Goal: Check status: Check status

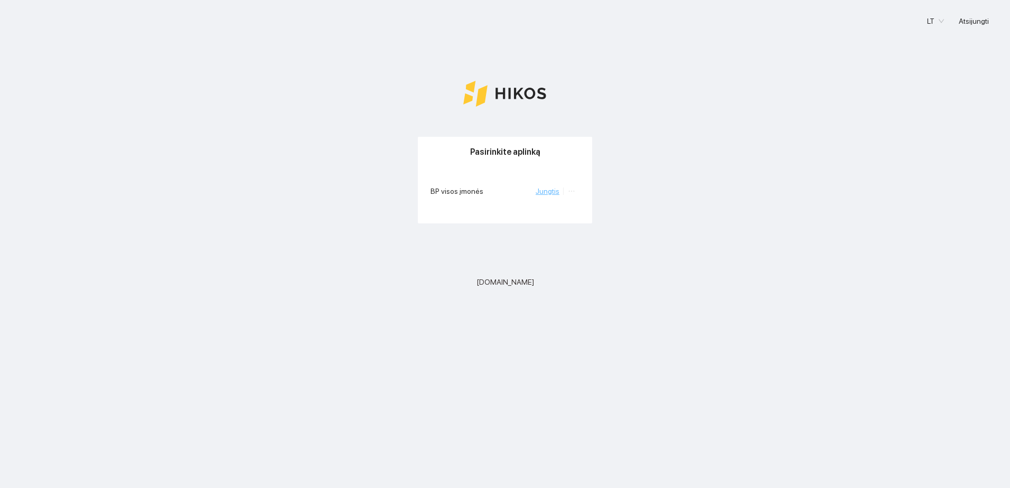
click at [549, 189] on link "Jungtis" at bounding box center [548, 191] width 24 height 8
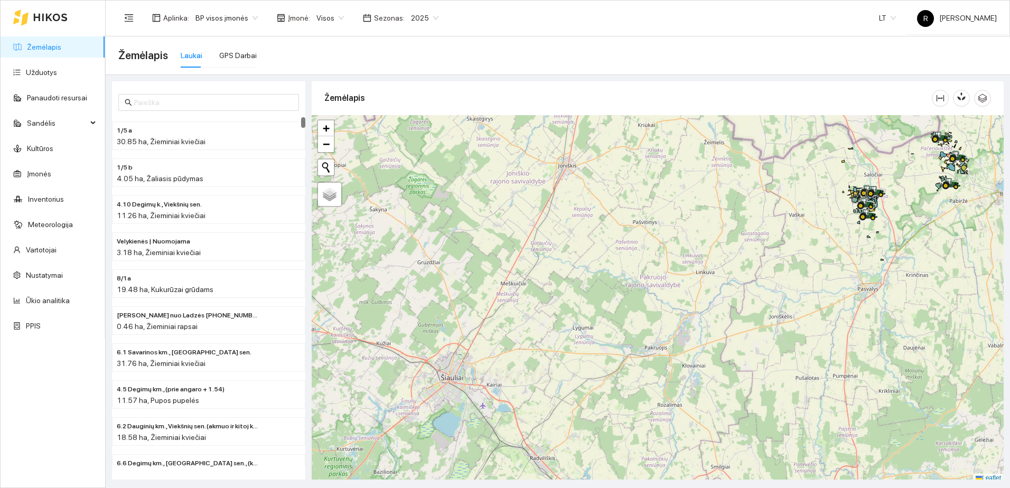
scroll to position [3, 0]
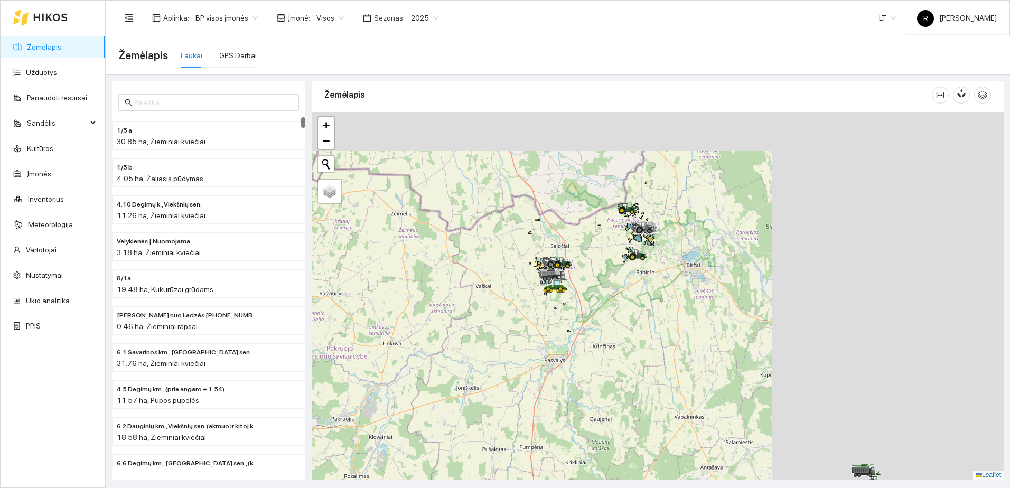
drag, startPoint x: 793, startPoint y: 229, endPoint x: 473, endPoint y: 306, distance: 329.2
click at [473, 306] on div at bounding box center [658, 296] width 692 height 368
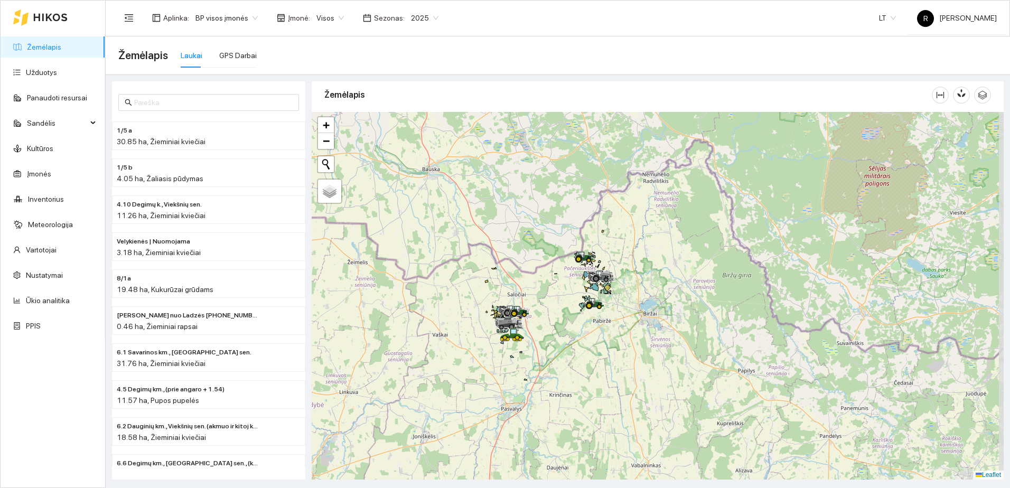
drag, startPoint x: 638, startPoint y: 215, endPoint x: 633, endPoint y: 299, distance: 84.2
click at [633, 299] on div at bounding box center [658, 296] width 692 height 368
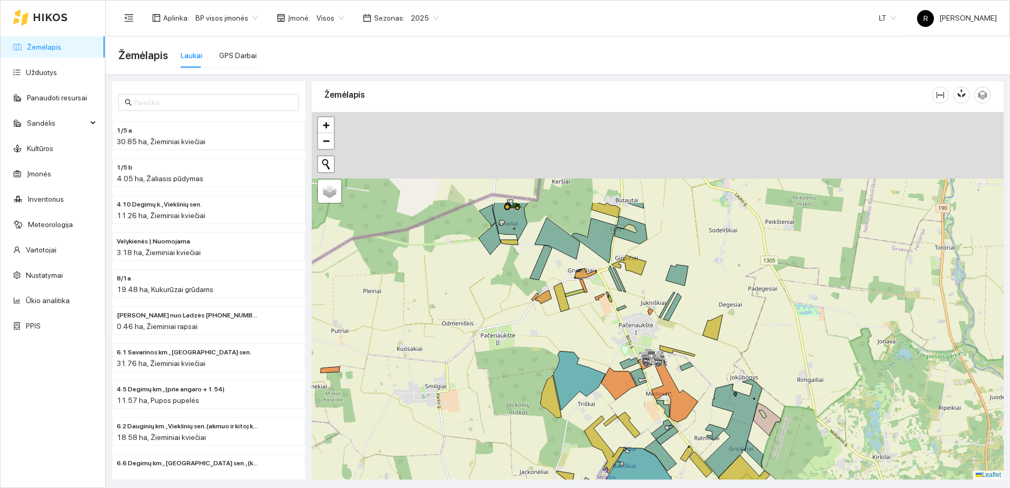
drag, startPoint x: 630, startPoint y: 243, endPoint x: 658, endPoint y: 391, distance: 151.1
click at [653, 381] on div at bounding box center [650, 367] width 6 height 26
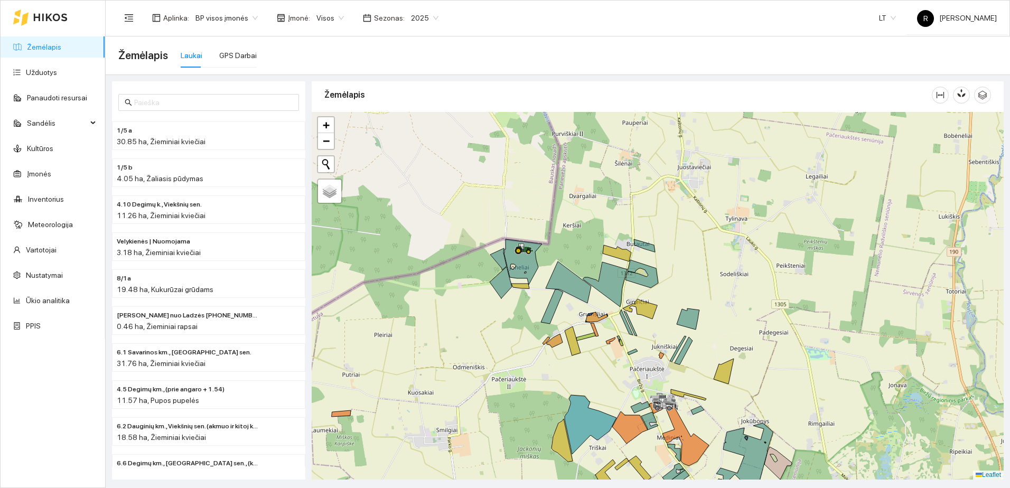
drag, startPoint x: 585, startPoint y: 264, endPoint x: 496, endPoint y: 150, distance: 144.6
click at [546, 261] on icon at bounding box center [568, 282] width 45 height 42
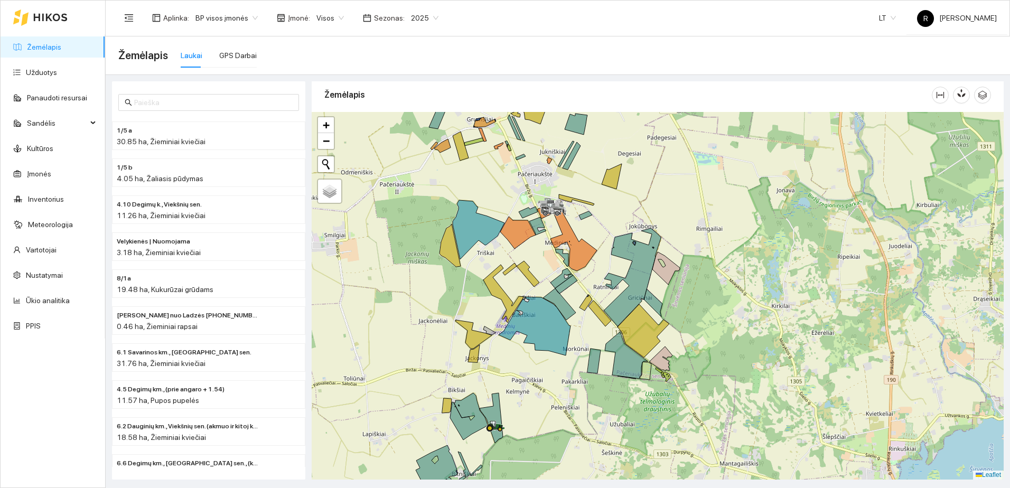
drag, startPoint x: 567, startPoint y: 304, endPoint x: 541, endPoint y: 206, distance: 101.1
click at [550, 268] on icon at bounding box center [561, 278] width 23 height 20
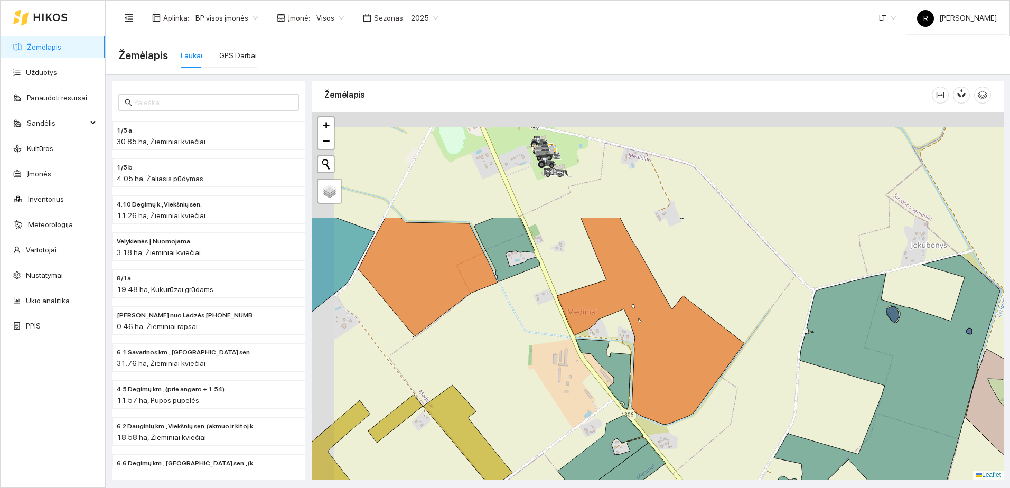
drag, startPoint x: 547, startPoint y: 145, endPoint x: 596, endPoint y: 297, distance: 159.2
click at [611, 322] on div at bounding box center [658, 296] width 692 height 368
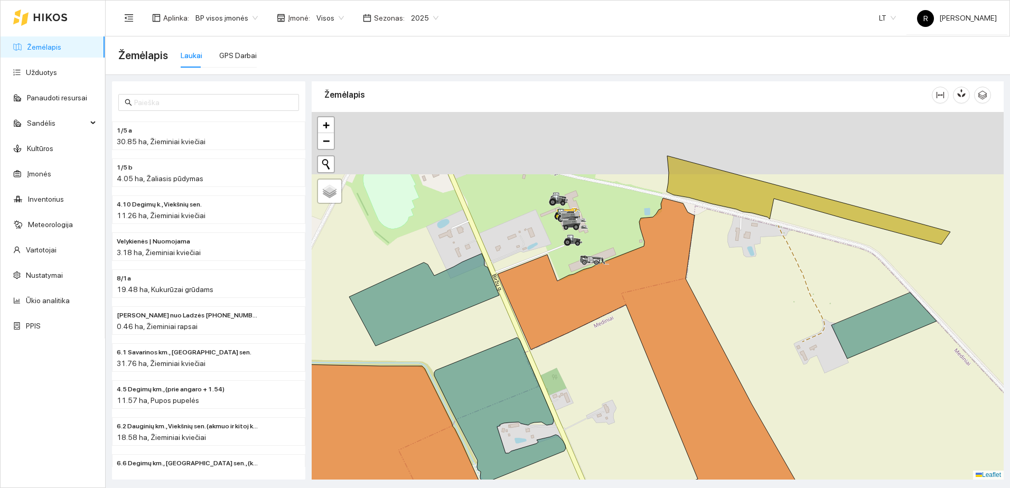
drag, startPoint x: 585, startPoint y: 256, endPoint x: 591, endPoint y: 275, distance: 20.5
click at [591, 275] on div at bounding box center [588, 266] width 6 height 26
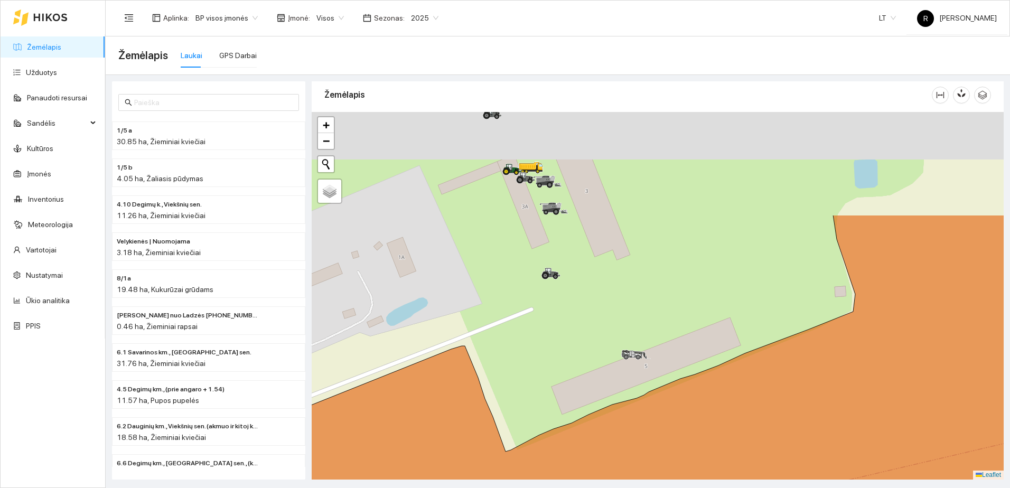
drag, startPoint x: 557, startPoint y: 208, endPoint x: 597, endPoint y: 387, distance: 183.5
click at [597, 386] on div at bounding box center [658, 296] width 692 height 368
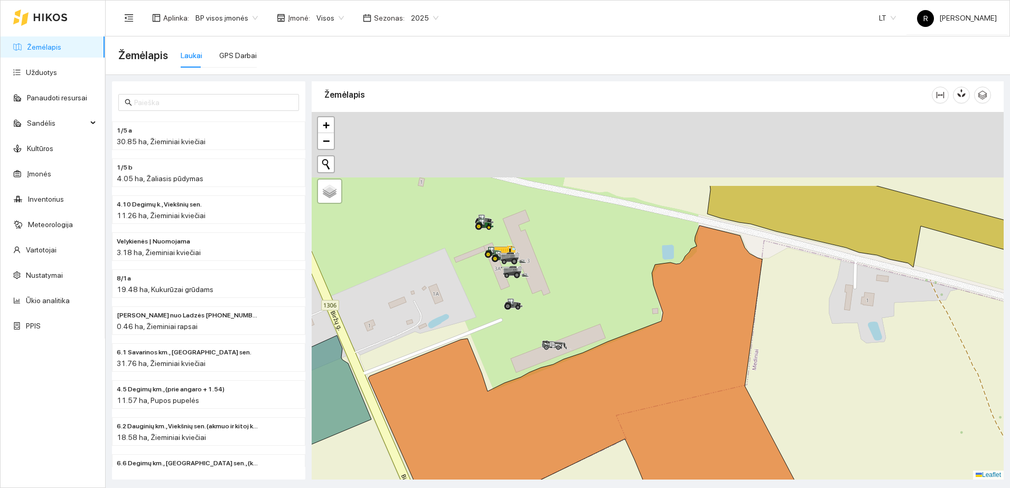
drag, startPoint x: 520, startPoint y: 203, endPoint x: 531, endPoint y: 316, distance: 114.1
click at [531, 316] on div at bounding box center [658, 296] width 692 height 368
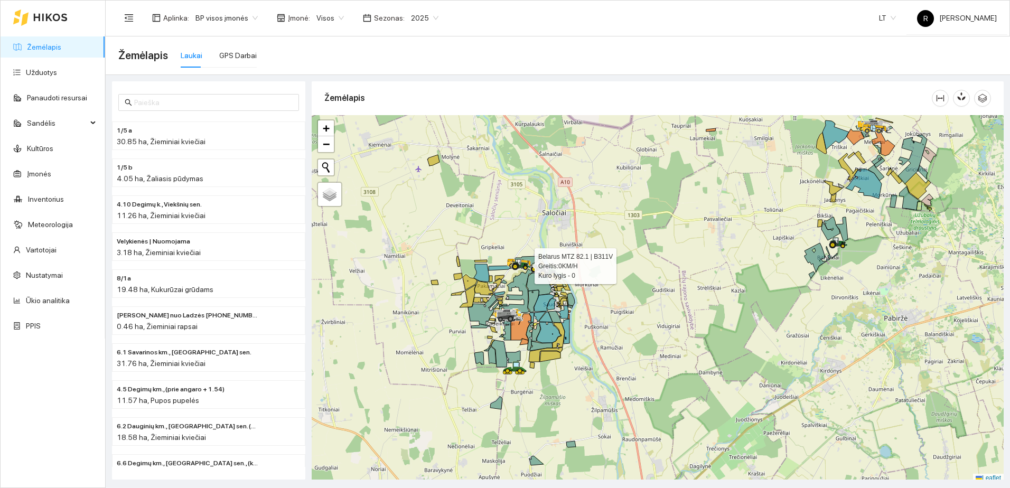
scroll to position [3, 0]
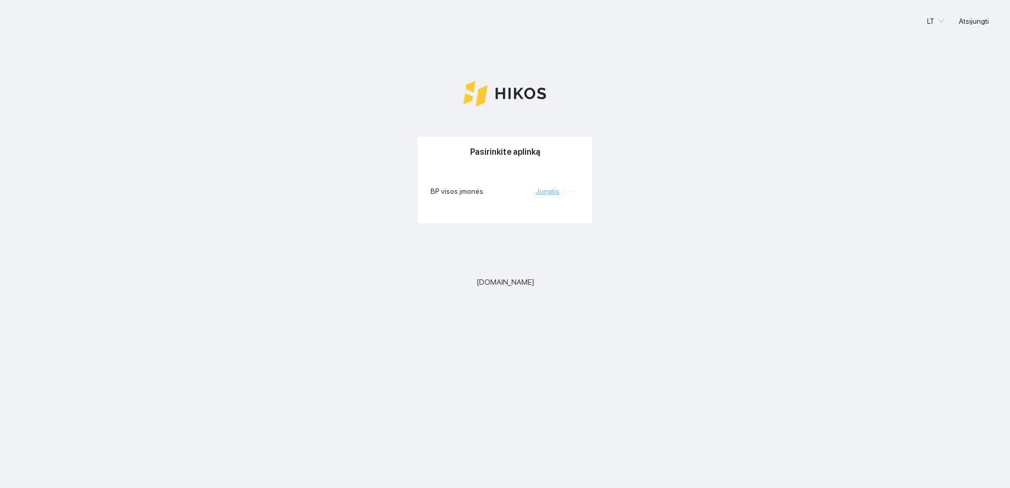
click at [556, 193] on link "Jungtis" at bounding box center [548, 191] width 24 height 8
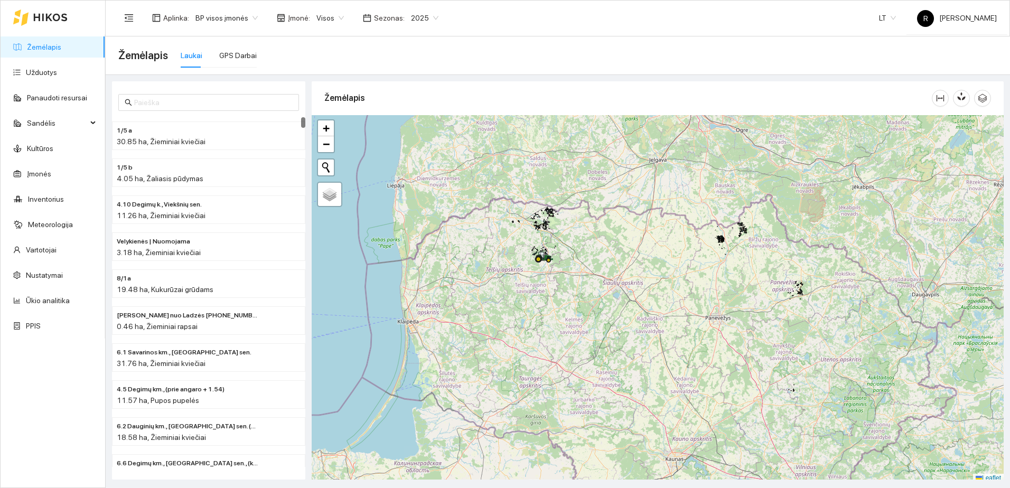
scroll to position [3, 0]
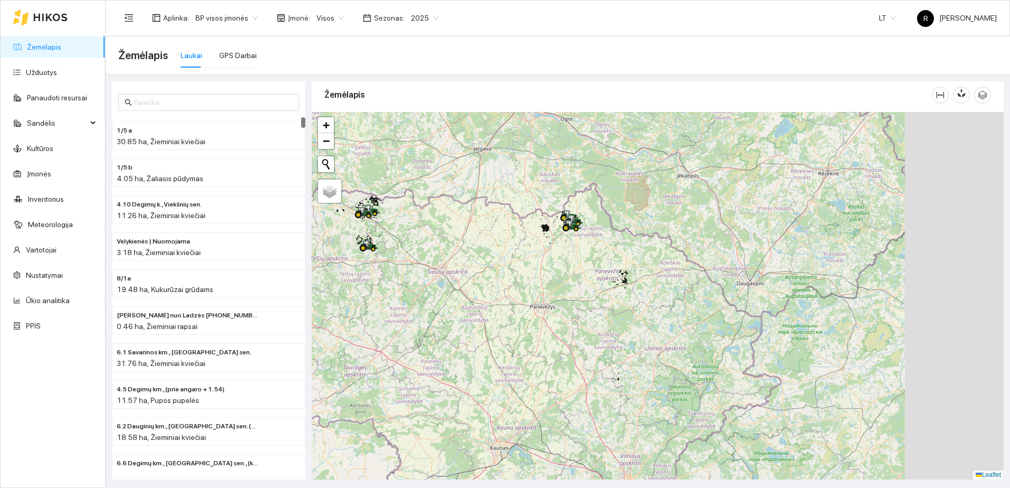
drag, startPoint x: 714, startPoint y: 248, endPoint x: 532, endPoint y: 241, distance: 181.3
click at [532, 241] on div at bounding box center [658, 296] width 692 height 368
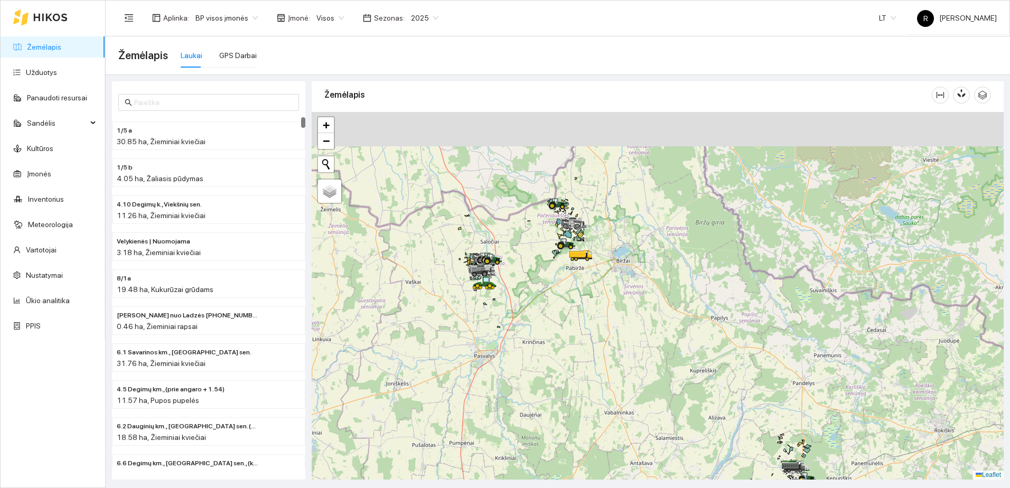
drag, startPoint x: 568, startPoint y: 199, endPoint x: 567, endPoint y: 267, distance: 68.2
click at [567, 267] on div at bounding box center [658, 296] width 692 height 368
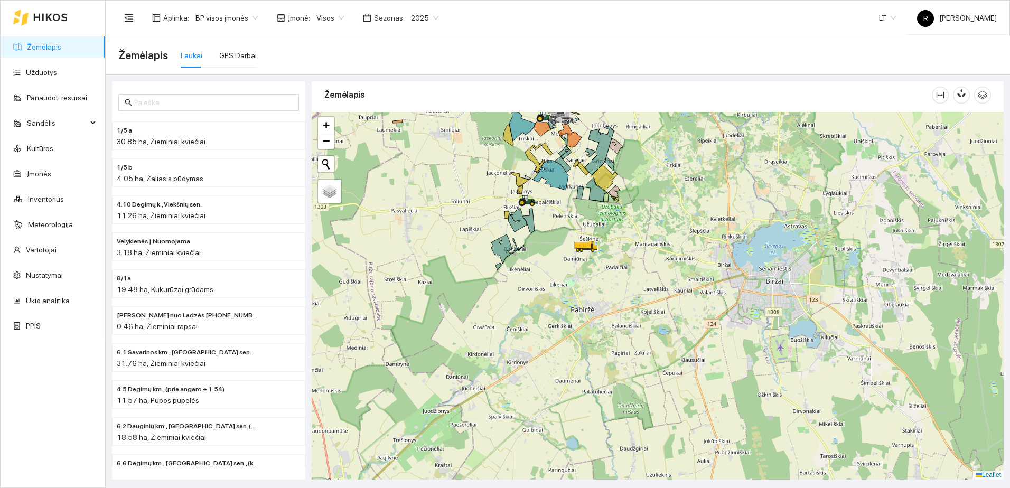
drag, startPoint x: 569, startPoint y: 179, endPoint x: 563, endPoint y: 287, distance: 108.5
click at [563, 287] on div at bounding box center [658, 296] width 692 height 368
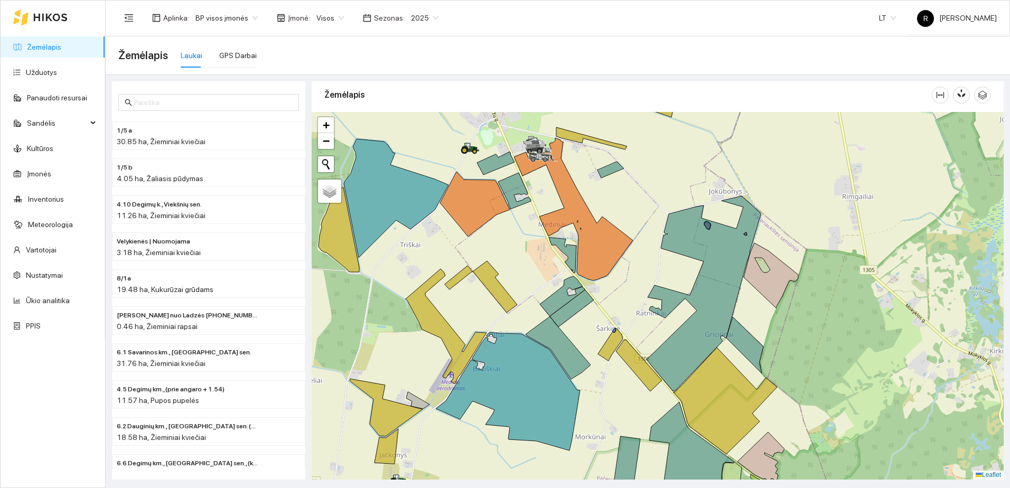
drag, startPoint x: 536, startPoint y: 218, endPoint x: 597, endPoint y: 367, distance: 161.1
click at [597, 367] on div at bounding box center [658, 296] width 692 height 368
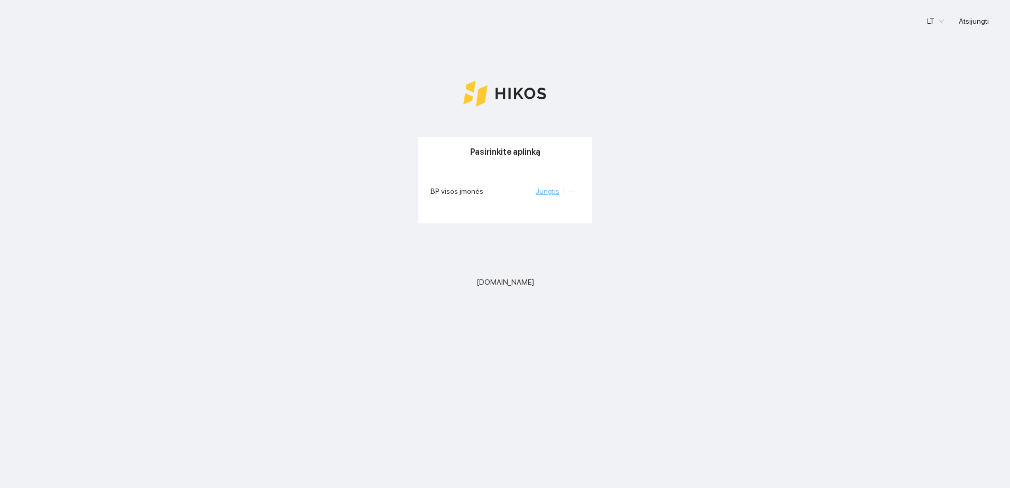
click at [560, 192] on li "Jungtis" at bounding box center [550, 191] width 28 height 12
click at [558, 192] on link "Jungtis" at bounding box center [548, 191] width 24 height 8
